Goal: Use online tool/utility: Utilize a website feature to perform a specific function

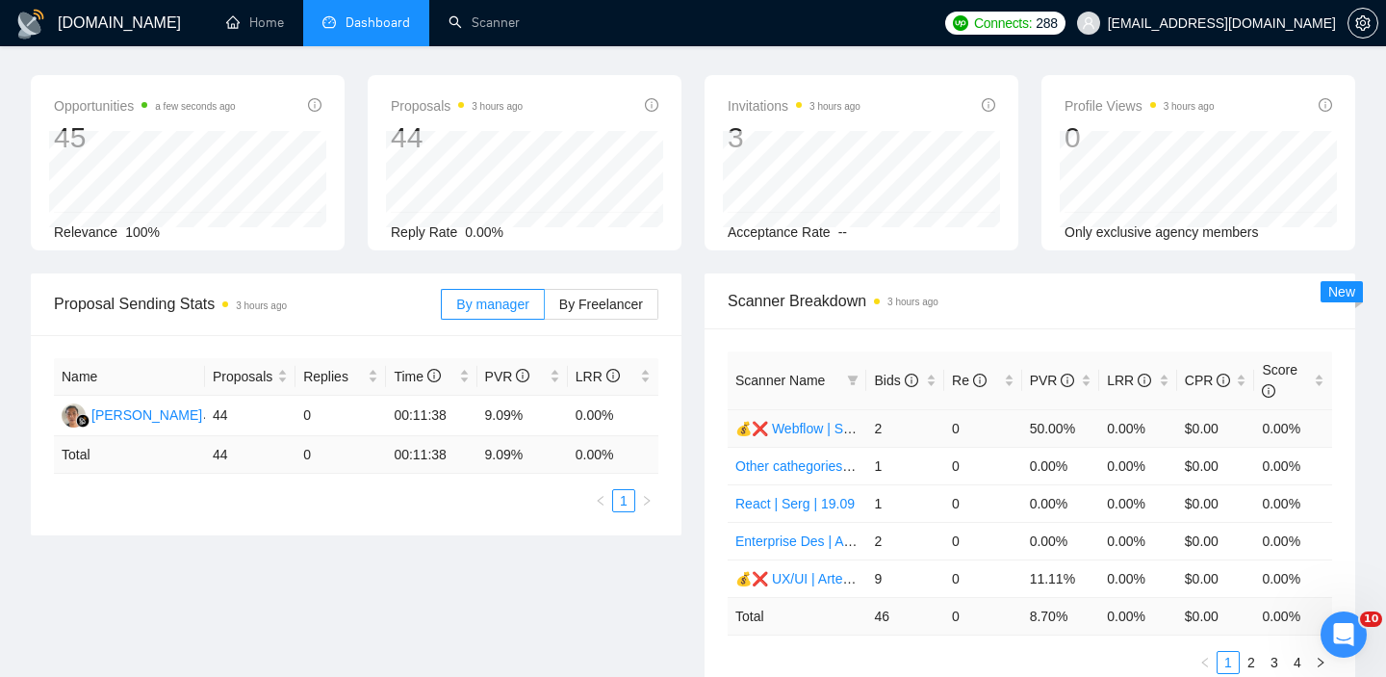
scroll to position [69, 0]
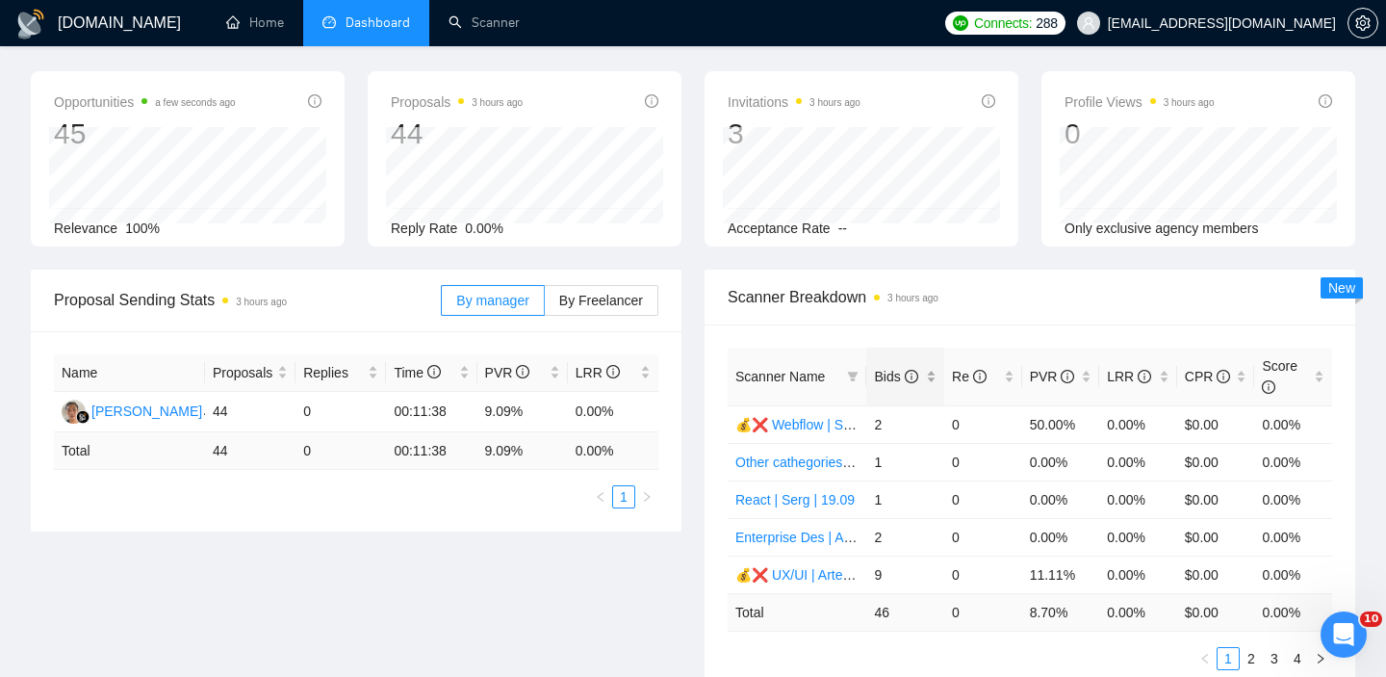
click at [933, 382] on div "Bids" at bounding box center [905, 376] width 63 height 21
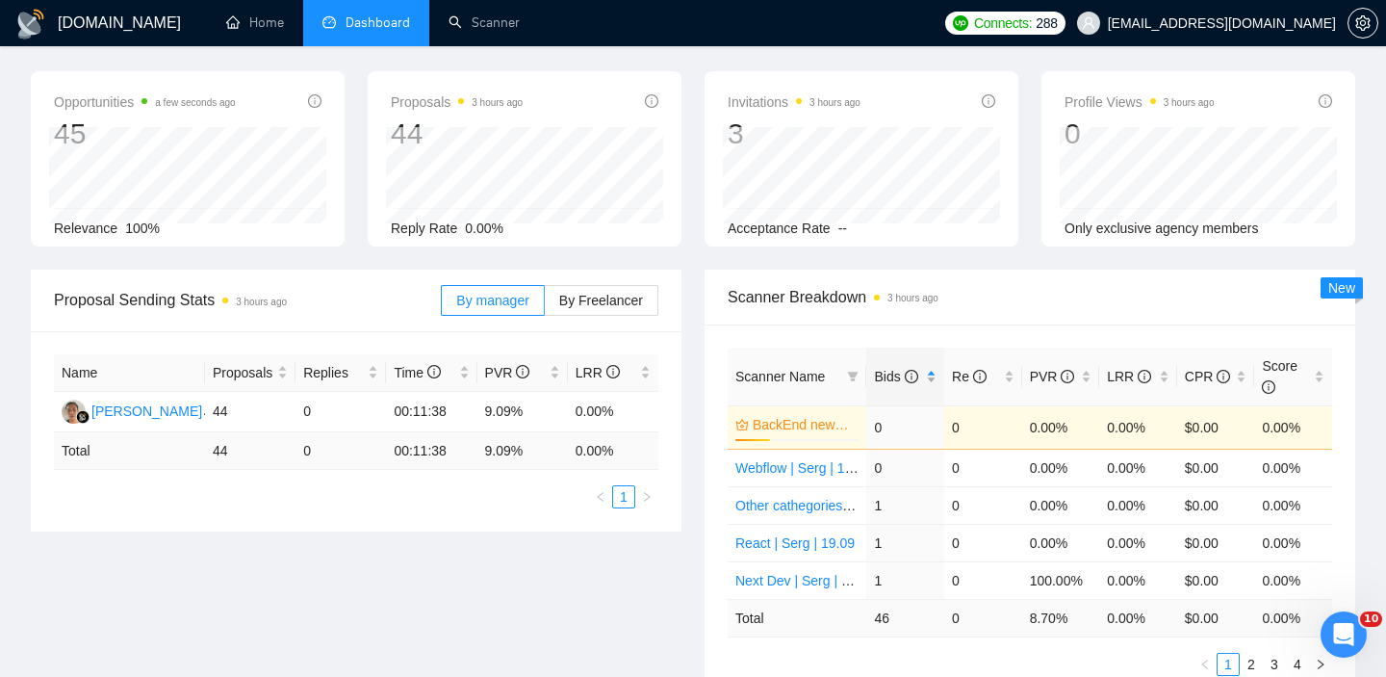
click at [933, 382] on div "Bids" at bounding box center [905, 376] width 63 height 21
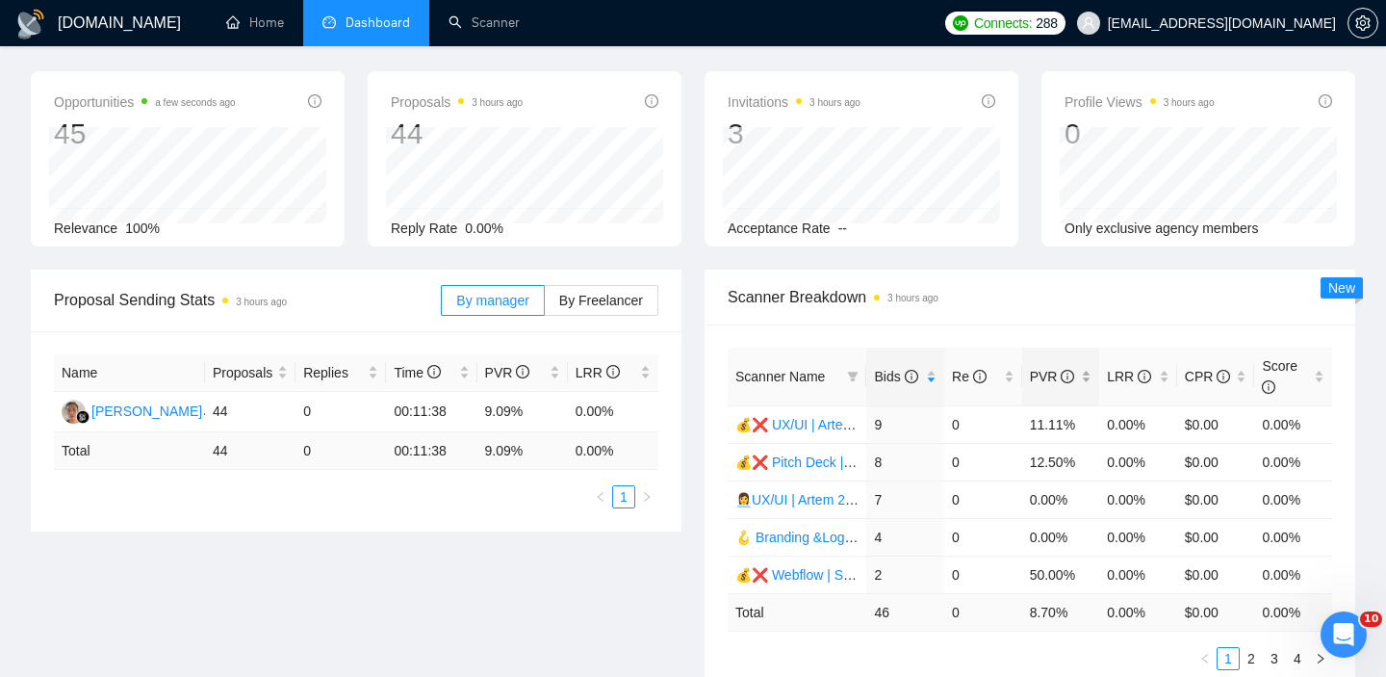
click at [1090, 382] on div "PVR" at bounding box center [1061, 376] width 63 height 21
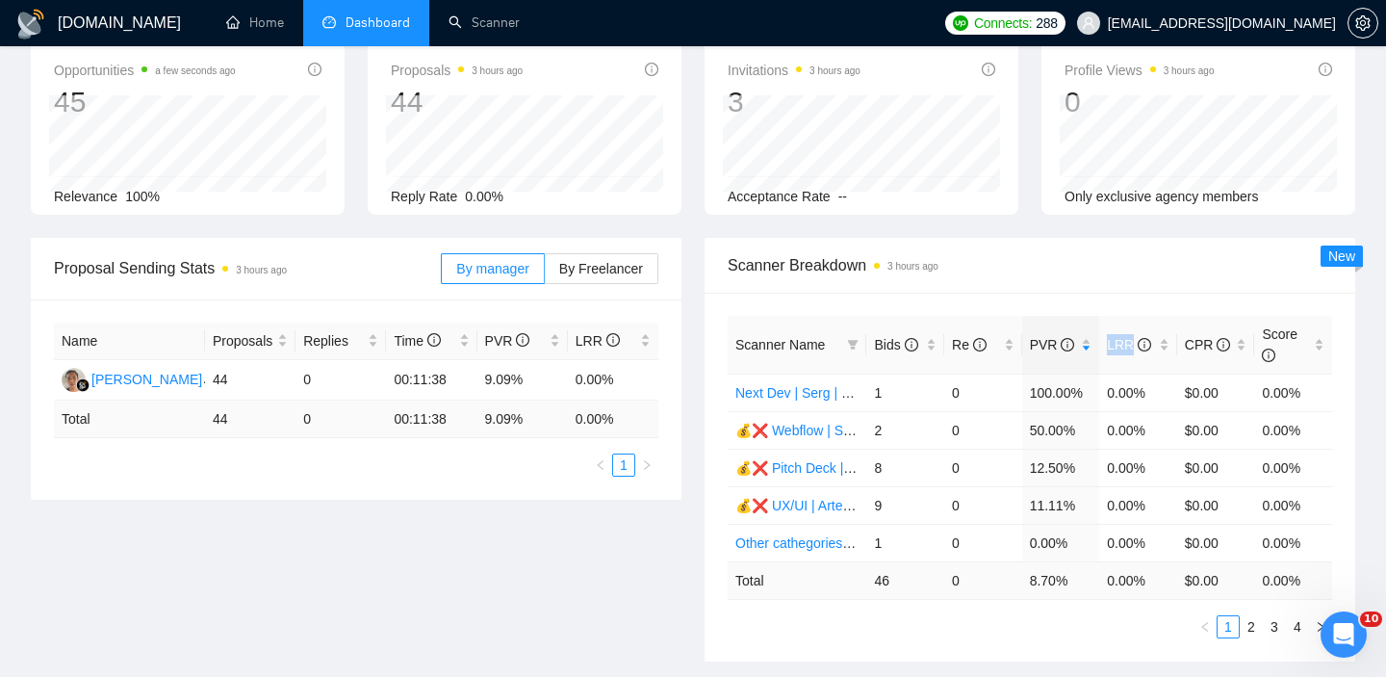
scroll to position [108, 0]
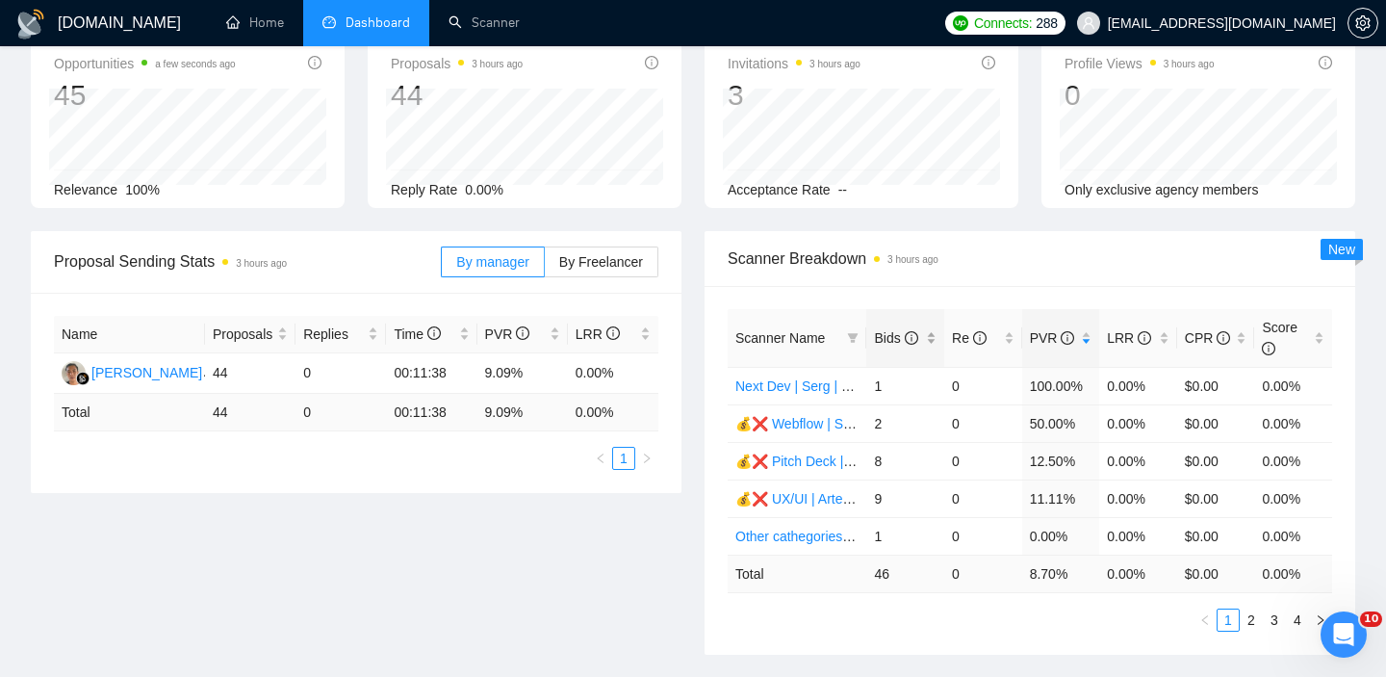
click at [932, 341] on div "Bids" at bounding box center [905, 337] width 63 height 21
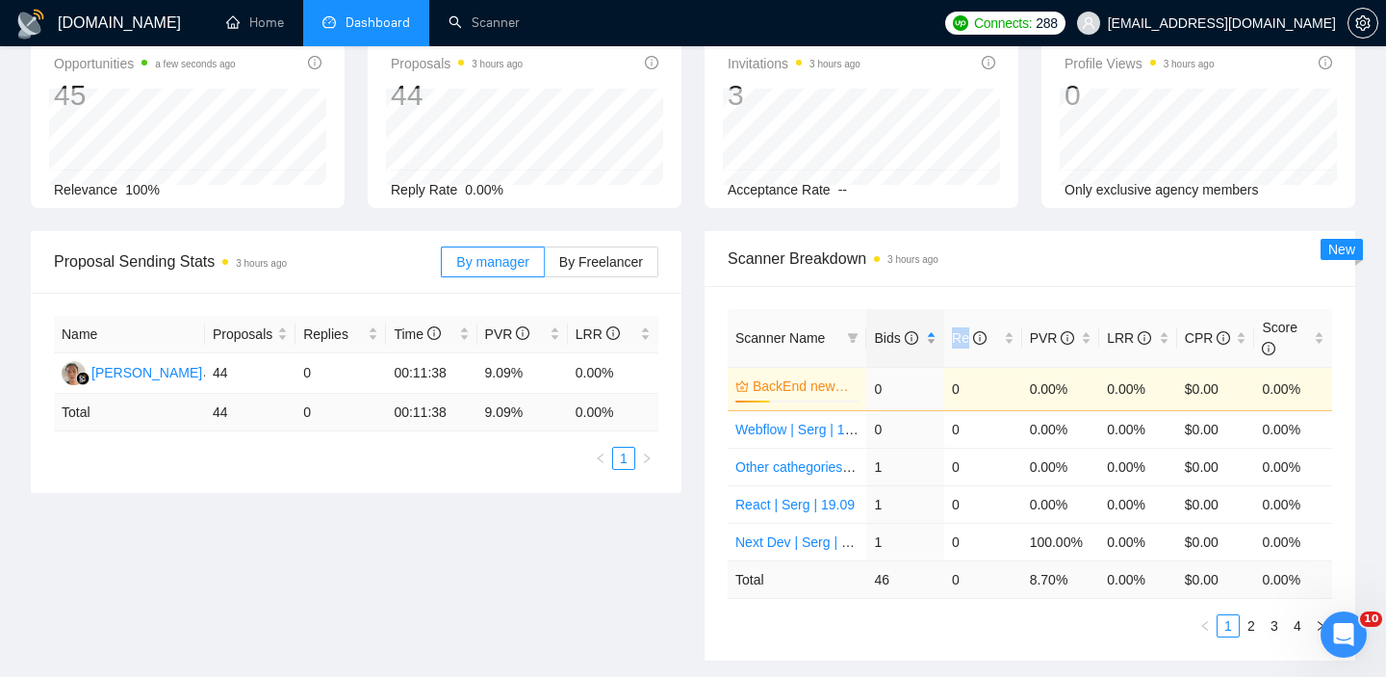
click at [932, 341] on div "Bids" at bounding box center [905, 337] width 63 height 21
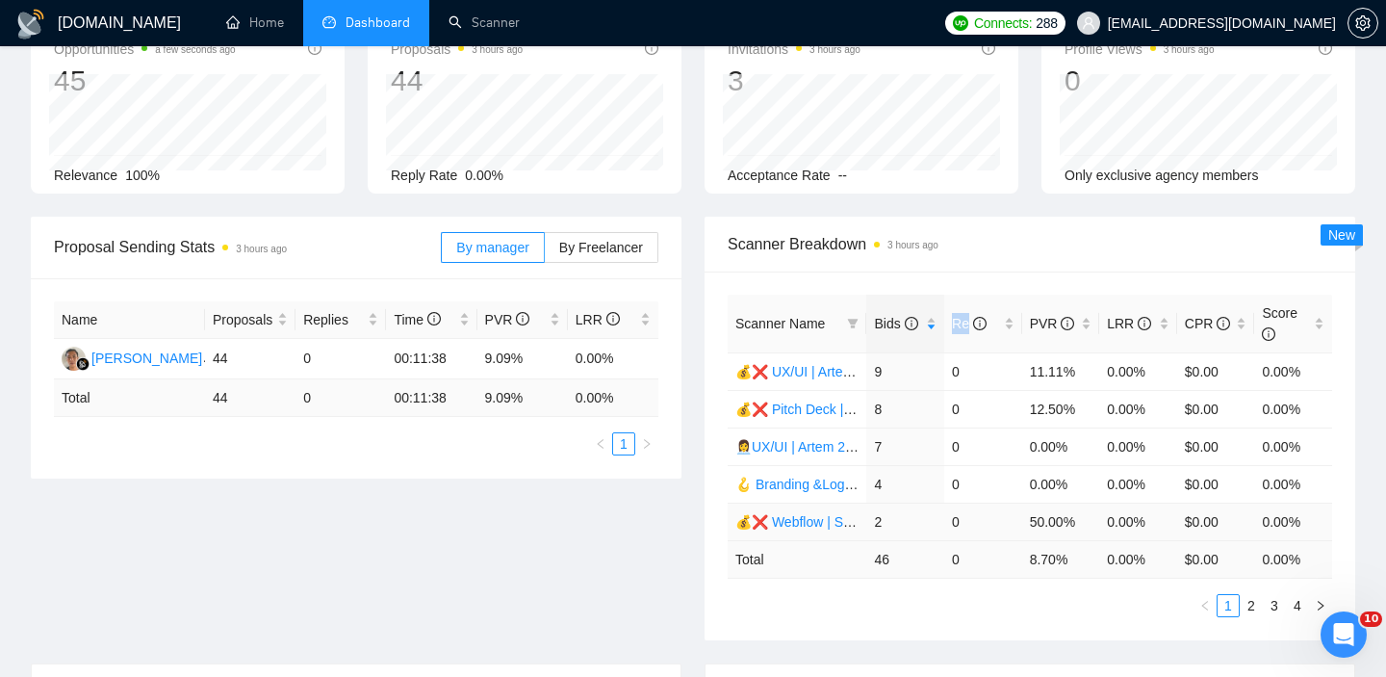
scroll to position [135, 0]
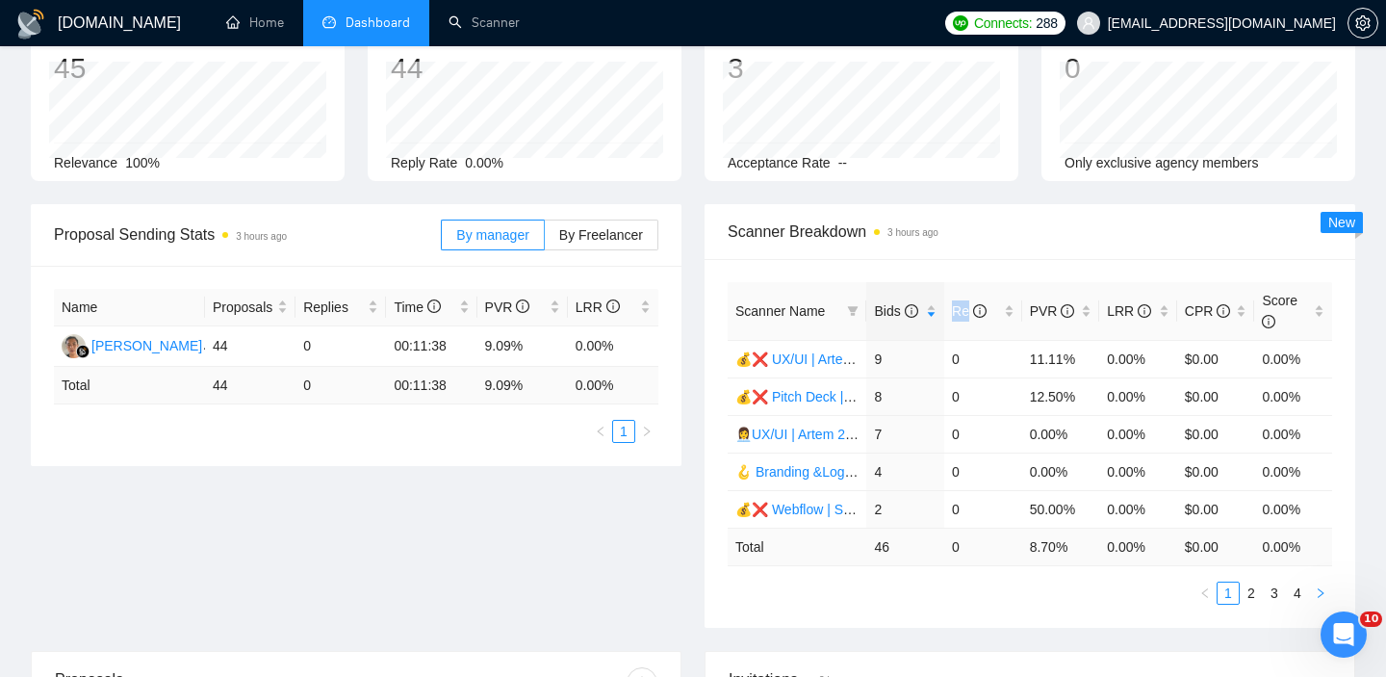
click at [1319, 593] on icon "right" at bounding box center [1321, 593] width 12 height 12
click at [1319, 591] on icon "right" at bounding box center [1321, 593] width 12 height 12
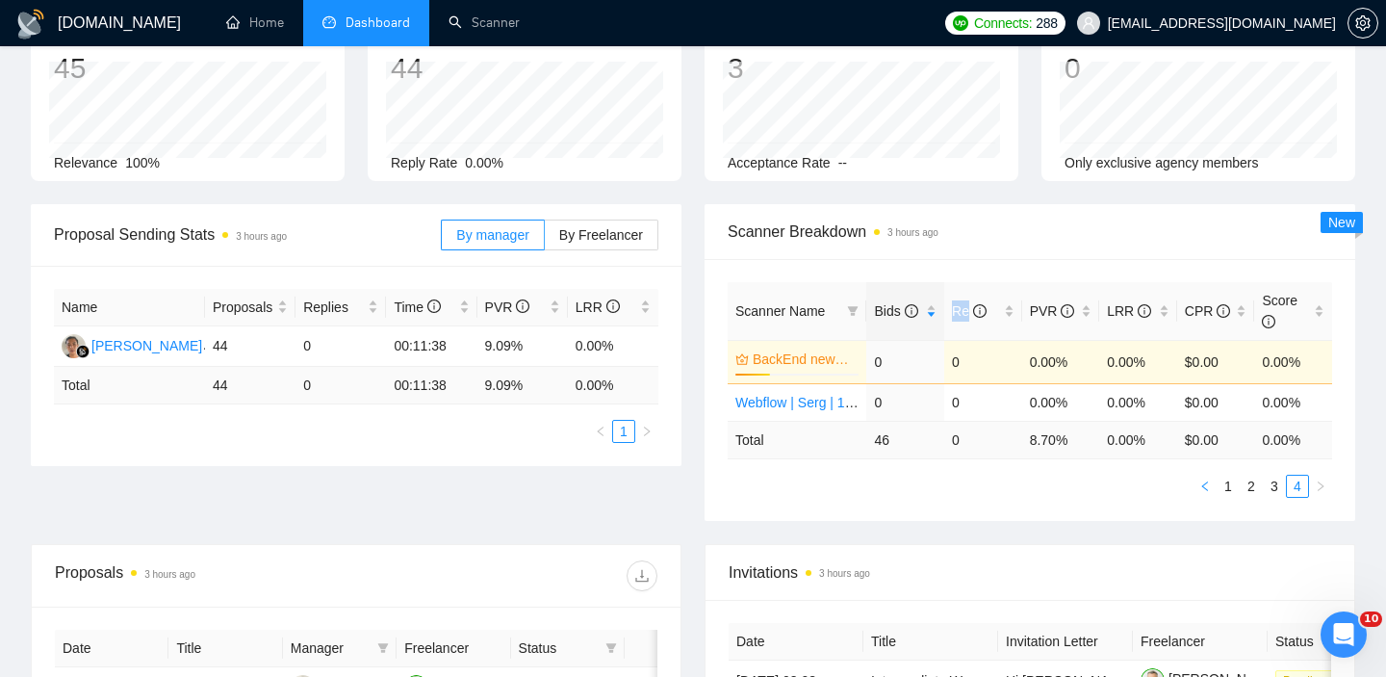
click at [1212, 493] on button "button" at bounding box center [1205, 486] width 23 height 23
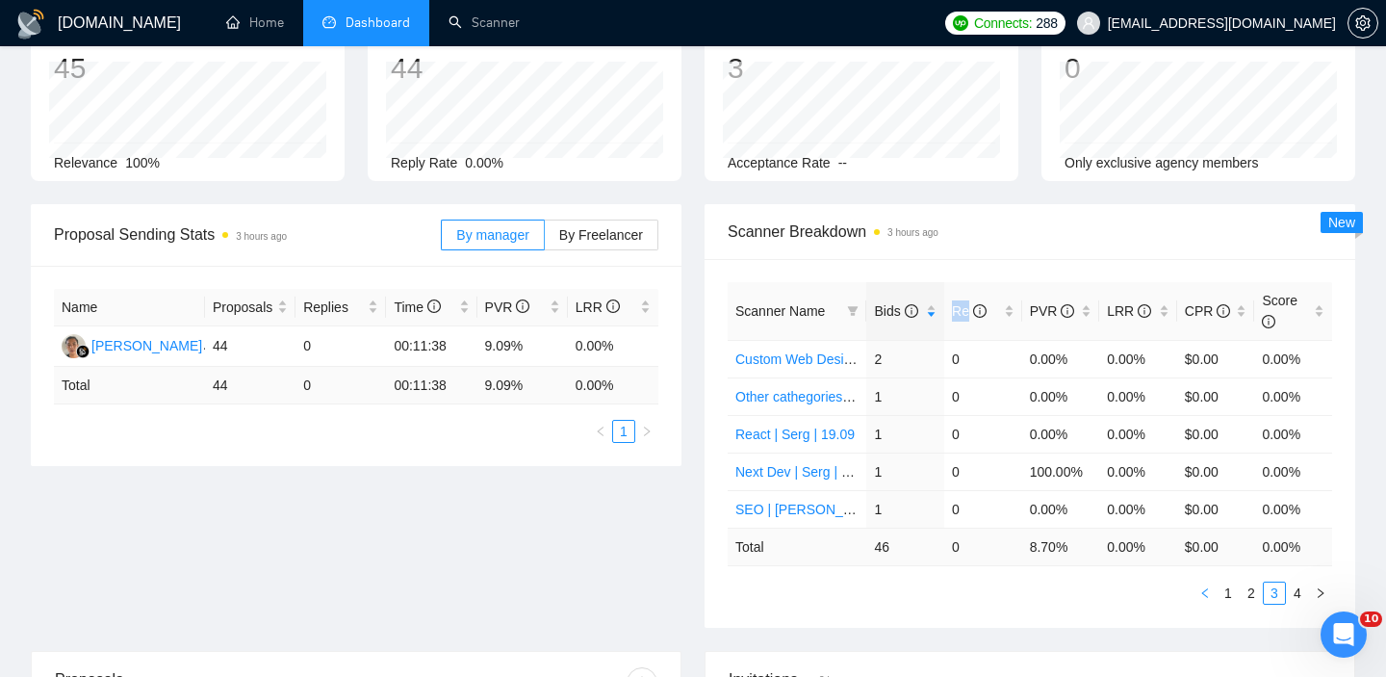
click at [1202, 592] on icon "left" at bounding box center [1205, 593] width 6 height 10
click at [1205, 586] on button "button" at bounding box center [1205, 592] width 23 height 23
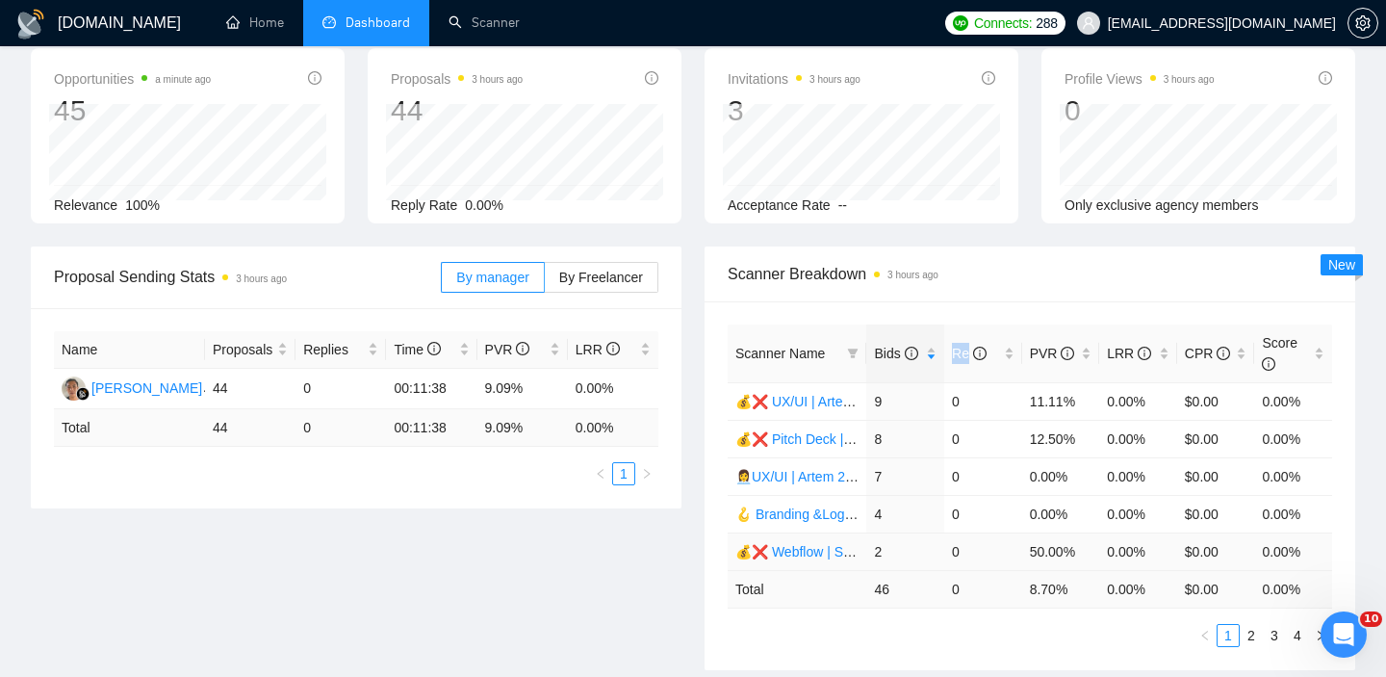
scroll to position [57, 0]
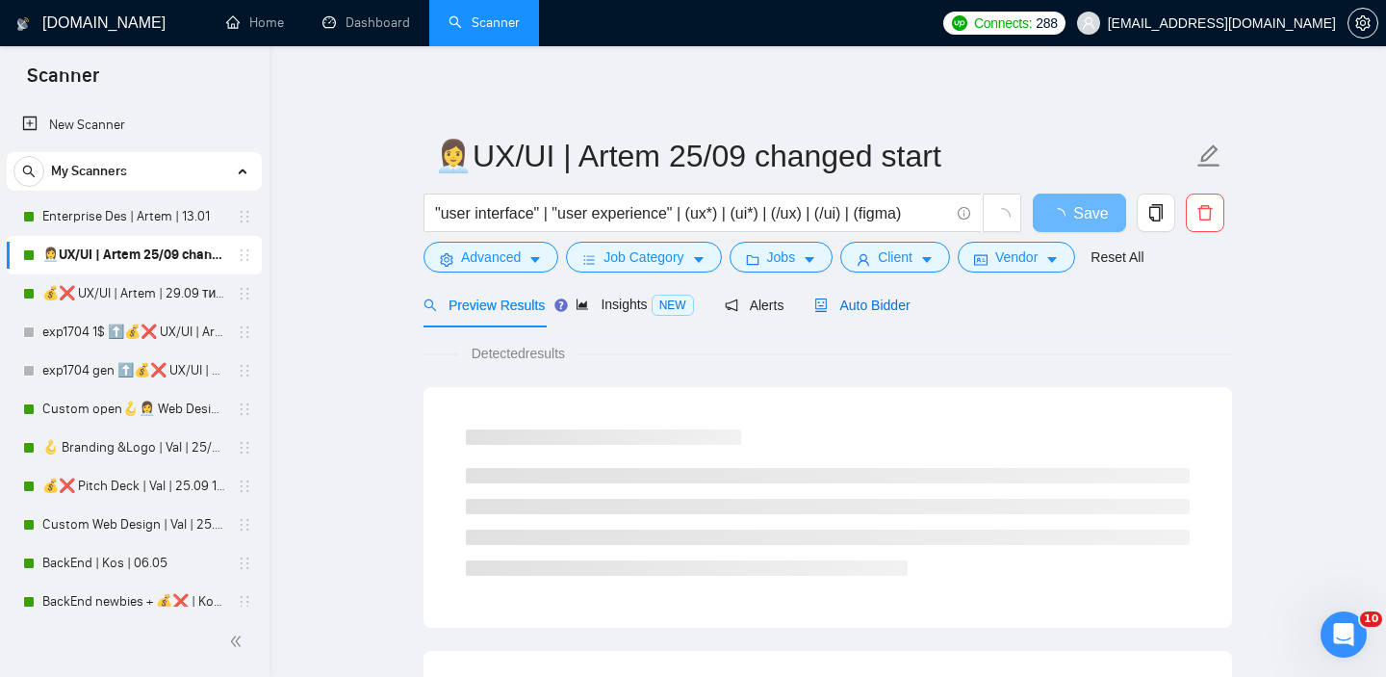
click at [854, 305] on span "Auto Bidder" at bounding box center [861, 304] width 95 height 15
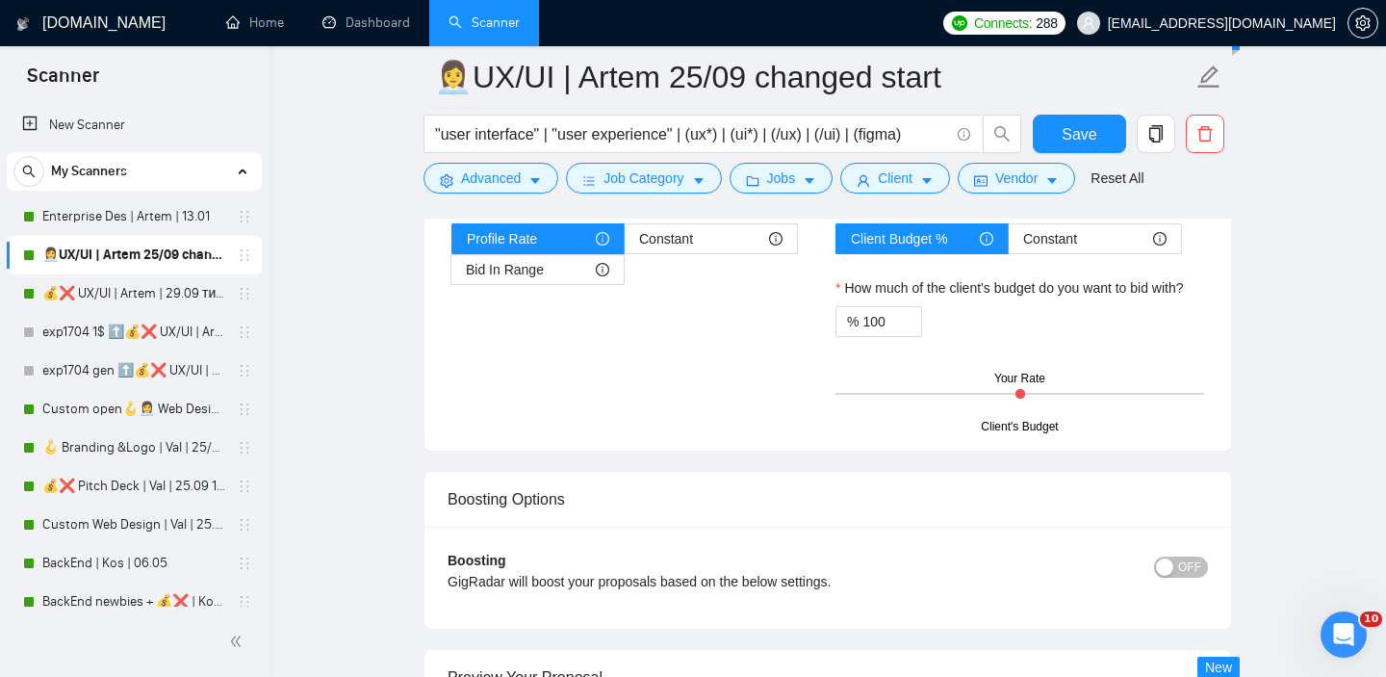
scroll to position [3323, 0]
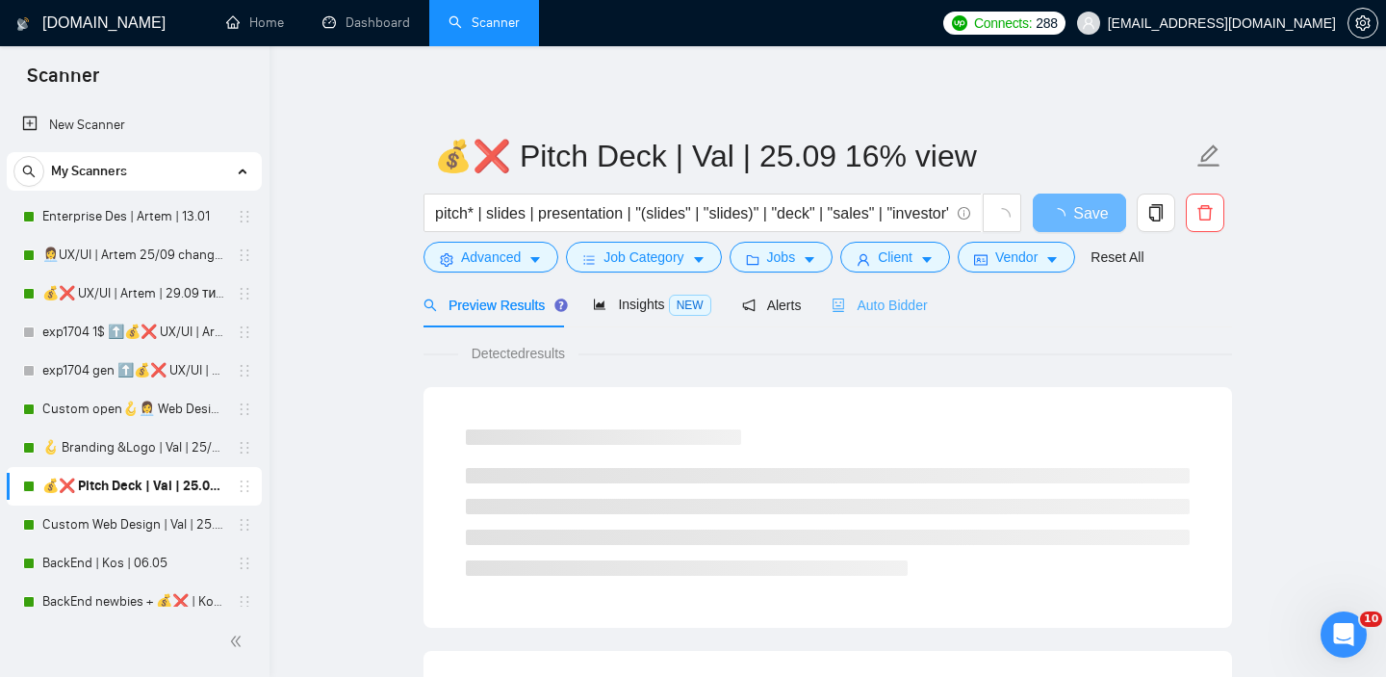
click at [859, 316] on div "Auto Bidder" at bounding box center [879, 304] width 95 height 45
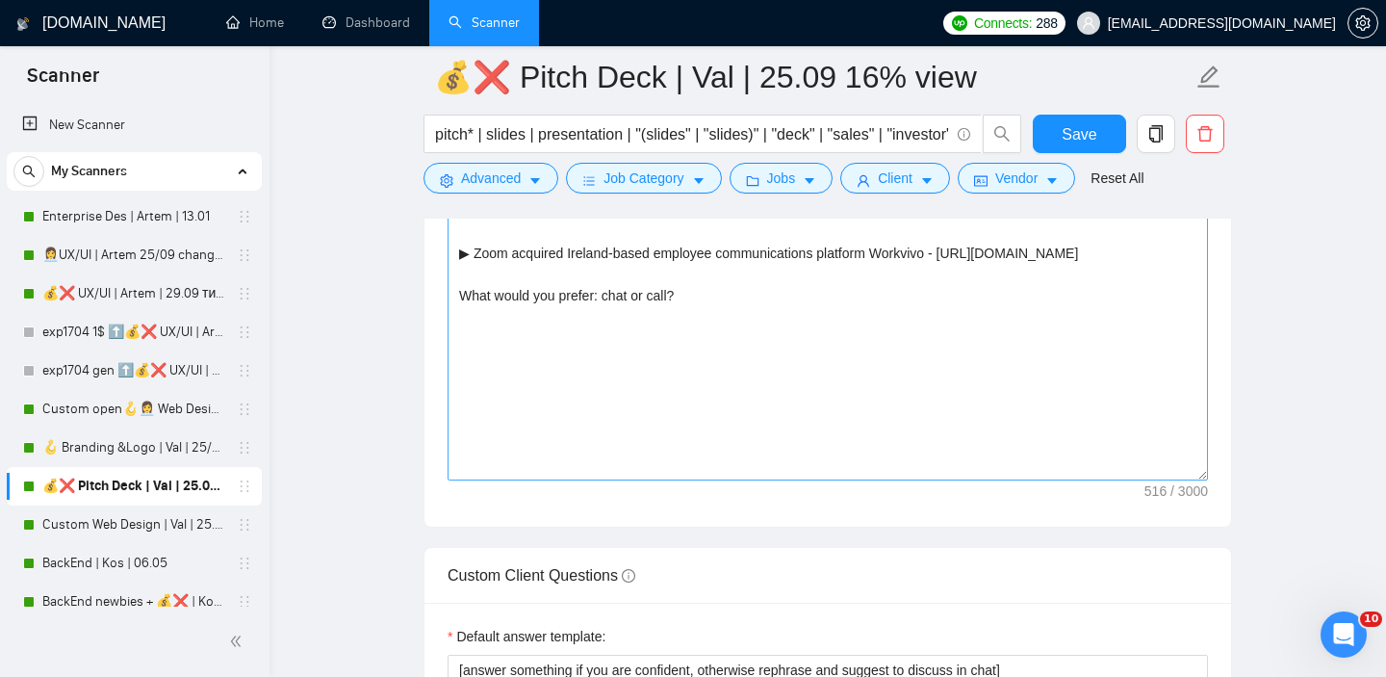
scroll to position [2158, 0]
